Goal: Transaction & Acquisition: Purchase product/service

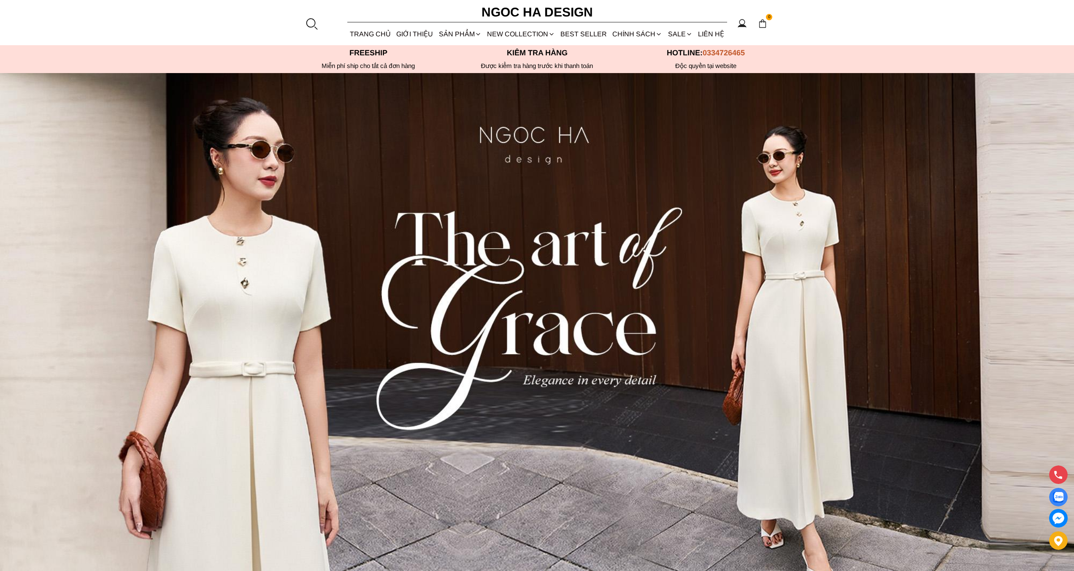
click at [310, 24] on div at bounding box center [311, 23] width 13 height 13
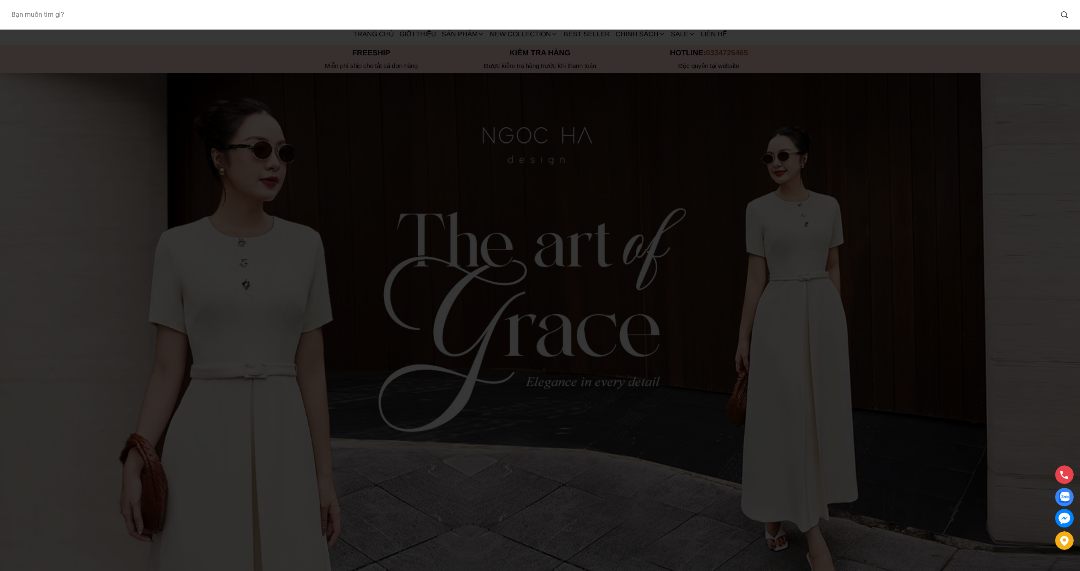
click at [471, 16] on input "Input search Bạn muốn tìm gì?" at bounding box center [528, 14] width 1049 height 19
type input "cateline"
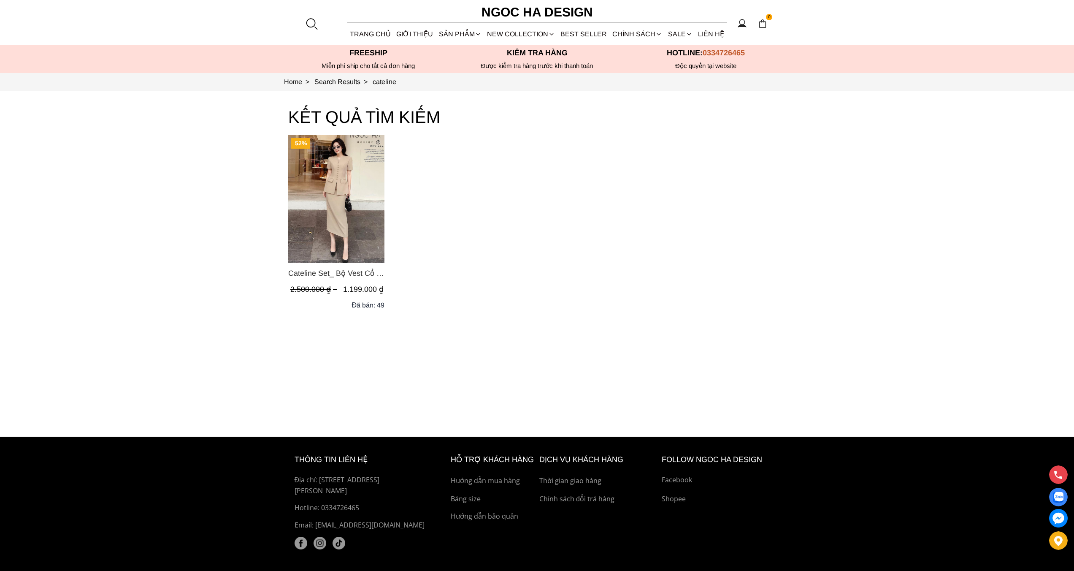
click at [360, 222] on img "Product image - Cateline Set_ Bộ Vest Cổ V Đính Cúc Nhí Chân Váy Bút Chì BJ127" at bounding box center [336, 199] width 96 height 128
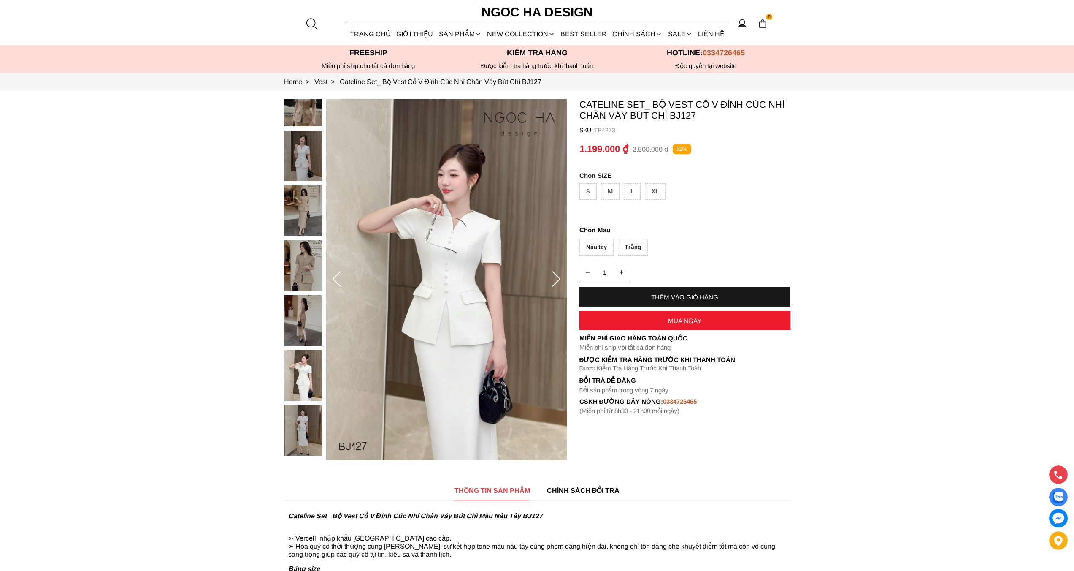
click at [591, 192] on div "S" at bounding box center [587, 191] width 17 height 16
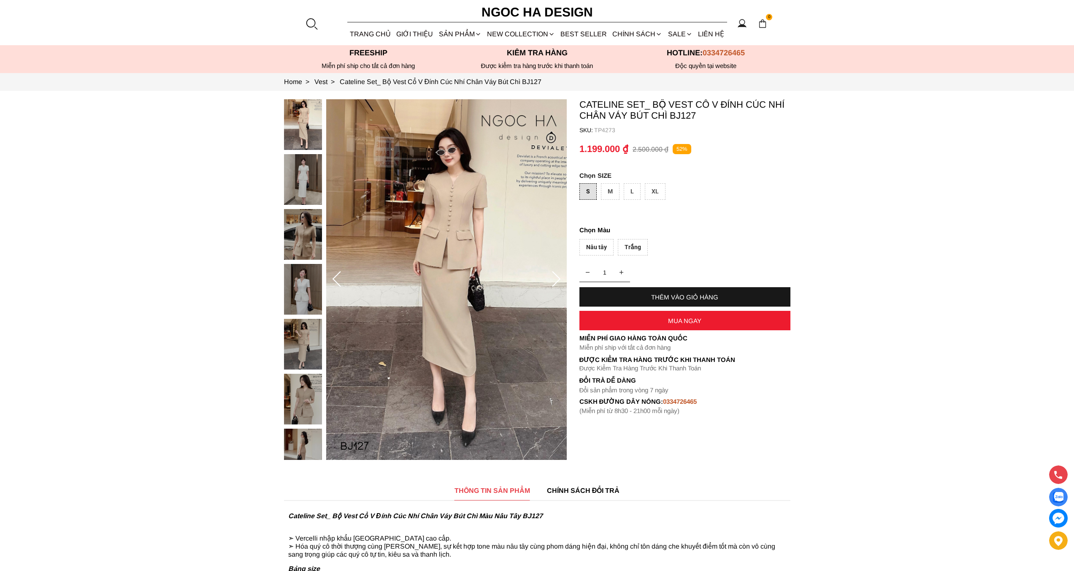
click at [595, 246] on div "Nâu tây" at bounding box center [596, 247] width 34 height 16
click at [679, 295] on div "THÊM VÀO GIỎ HÀNG" at bounding box center [684, 296] width 211 height 7
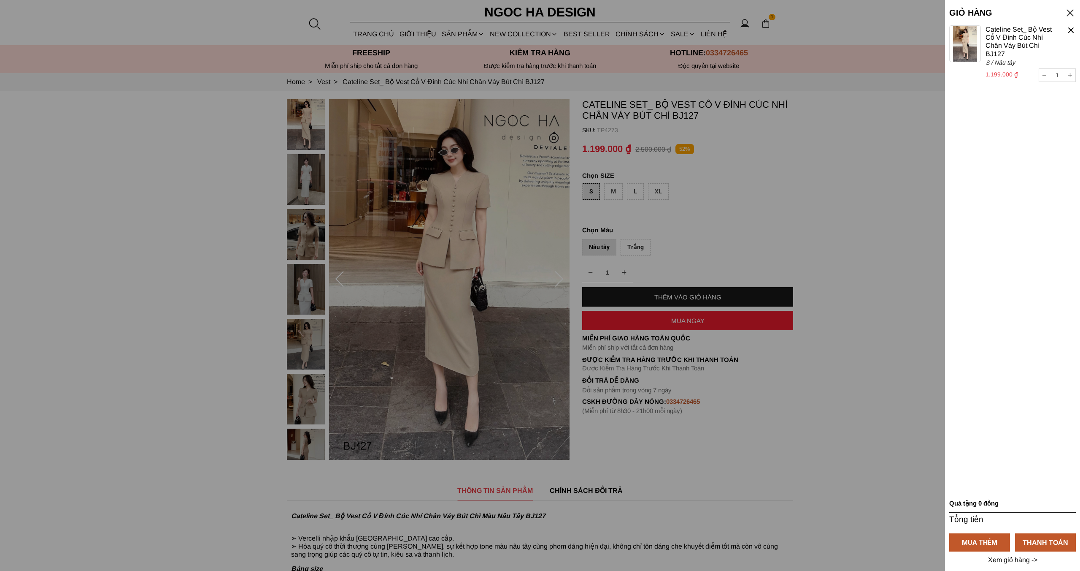
select select "Đỏ"
select select "S"
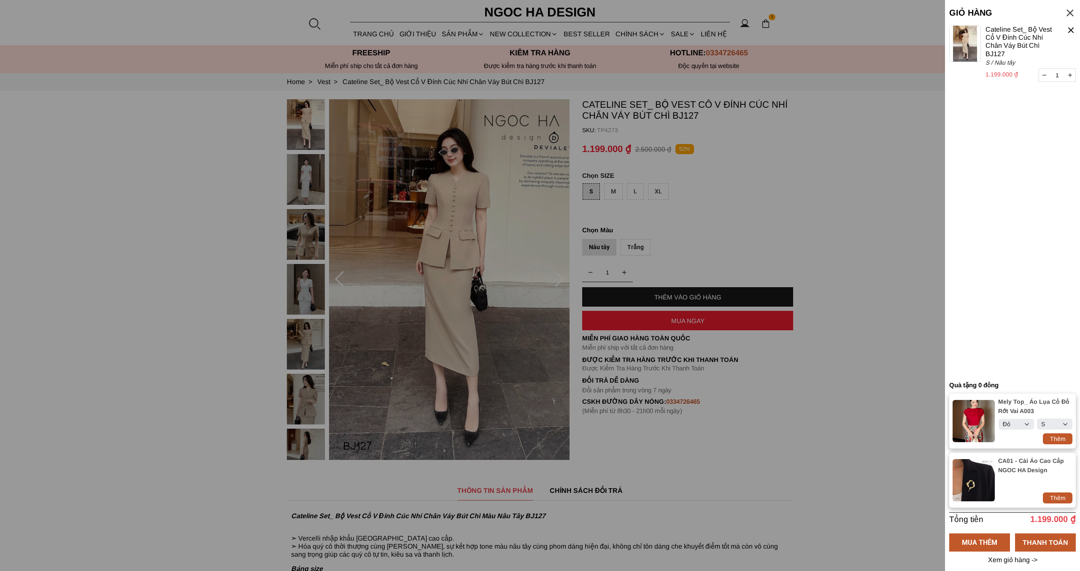
select select "Đỏ"
select select "S"
click at [1042, 536] on div "THANH TOÁN" at bounding box center [1045, 541] width 61 height 11
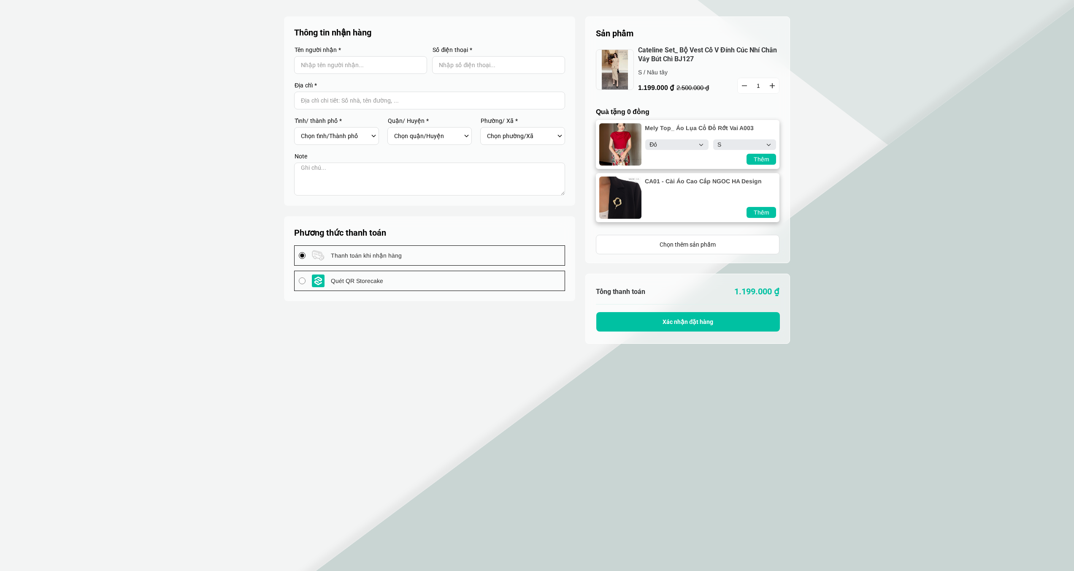
select select "Đỏ"
select select "S"
click at [766, 214] on div "Thêm" at bounding box center [762, 212] width 30 height 9
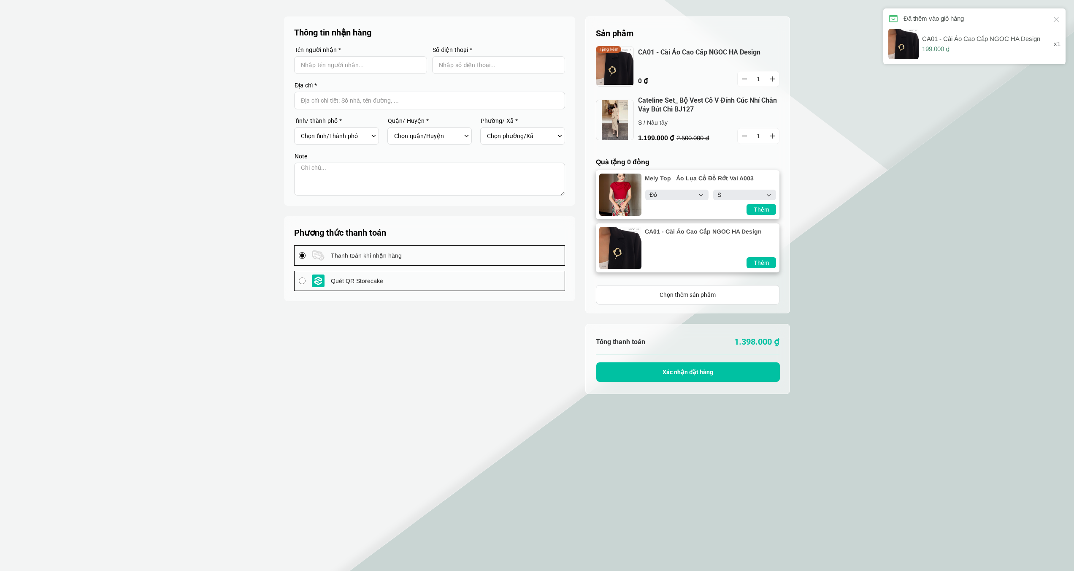
select select "Đỏ"
select select "S"
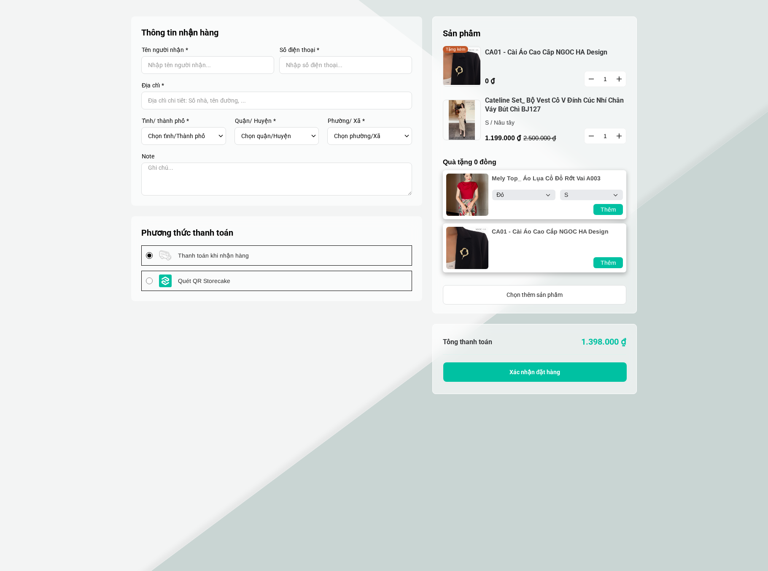
click at [620, 78] on icon "button" at bounding box center [619, 78] width 5 height 5
click at [619, 137] on icon "button" at bounding box center [619, 135] width 5 height 5
type input "2"
select select "Đỏ"
select select "S"
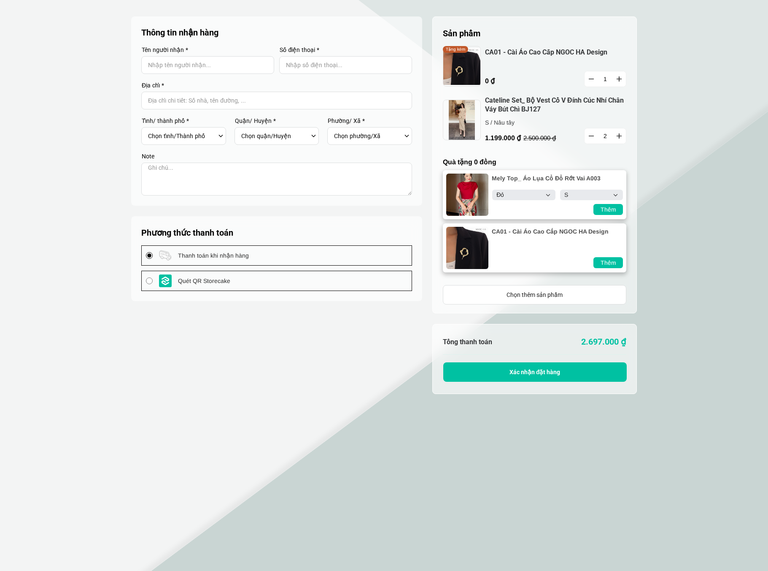
click at [595, 137] on button "button" at bounding box center [592, 135] width 14 height 15
type input "1"
select select "Đỏ"
select select "S"
select select "Đỏ"
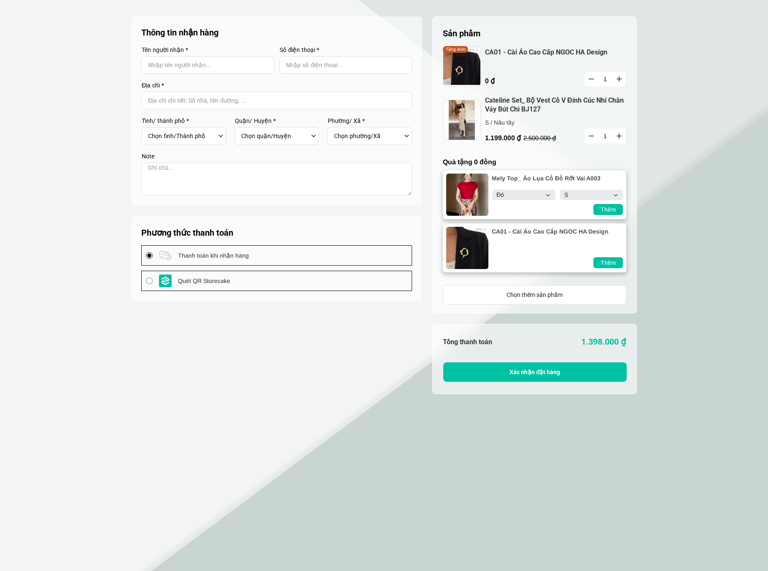
select select "S"
click at [707, 223] on section "Sản phẩm 1 Chưa có sản phẩm nào CA01 - Cài Áo Cao Cấp NGOC HA Design 0 ₫ 1 Tặng…" at bounding box center [384, 312] width 768 height 624
click at [592, 78] on icon "button" at bounding box center [591, 78] width 5 height 1
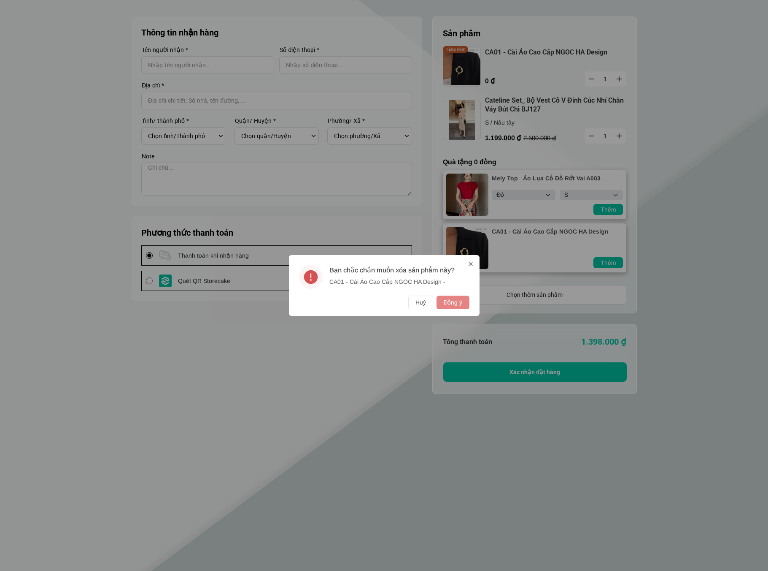
click at [458, 303] on button "Đồng ý" at bounding box center [453, 302] width 32 height 14
select select "Đỏ"
select select "S"
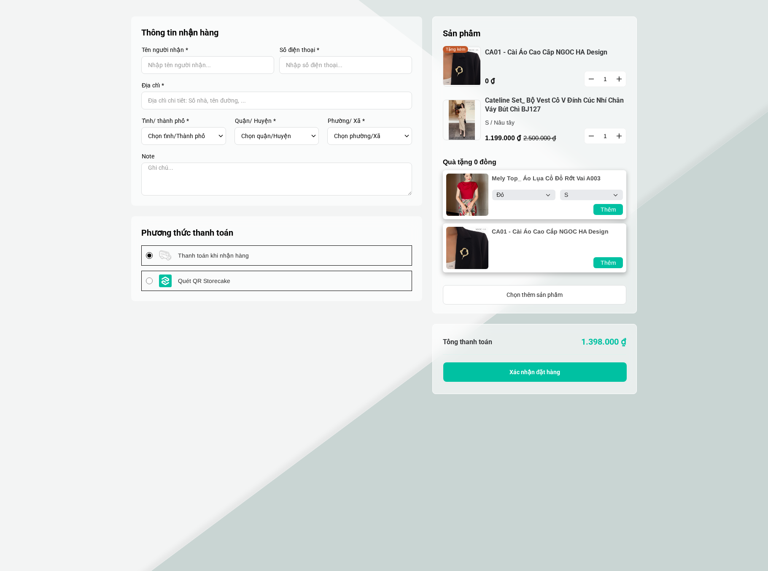
click at [586, 76] on button "button" at bounding box center [592, 78] width 14 height 15
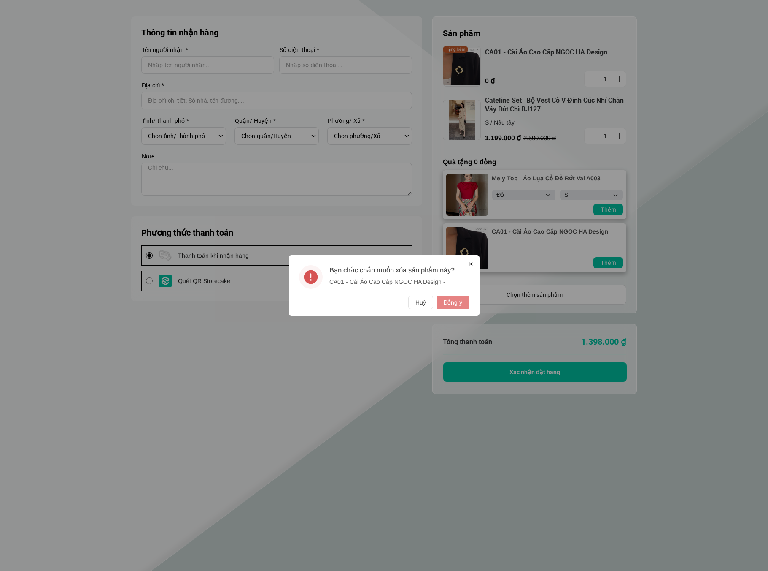
click at [448, 303] on button "Đồng ý" at bounding box center [453, 302] width 32 height 14
select select "Đỏ"
select select "S"
